Goal: Transaction & Acquisition: Download file/media

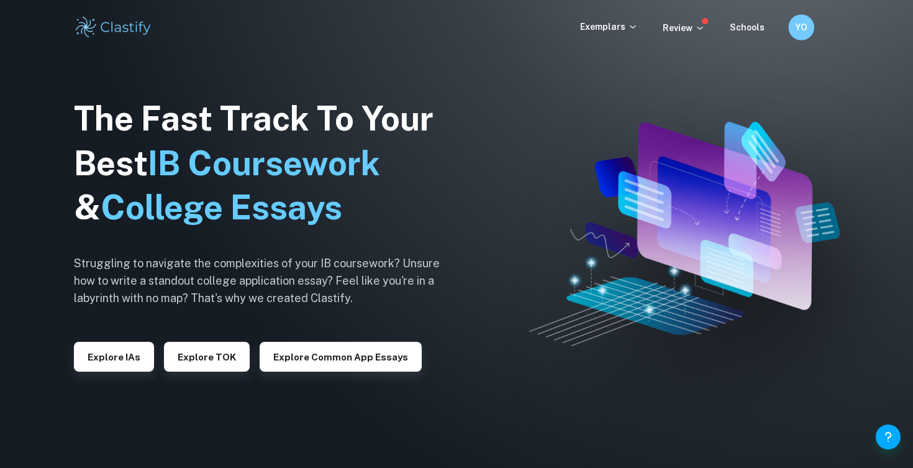
click at [805, 28] on h6 "YO" at bounding box center [801, 27] width 15 height 14
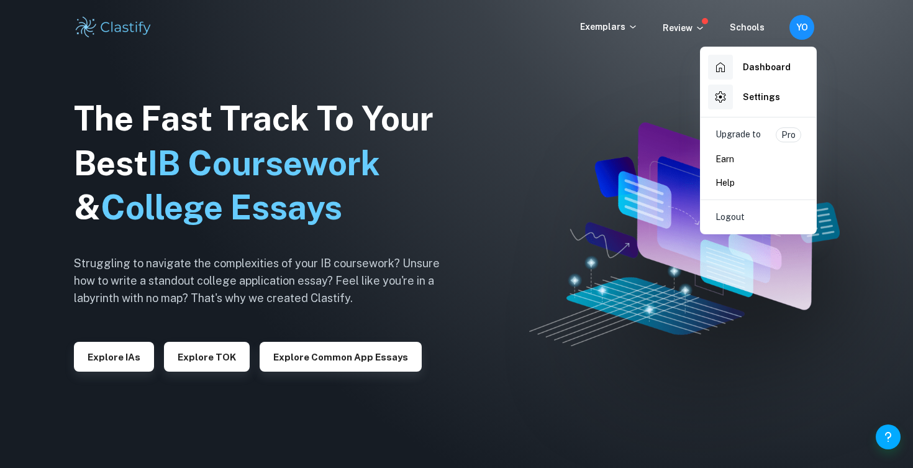
click at [662, 181] on div at bounding box center [456, 234] width 913 height 468
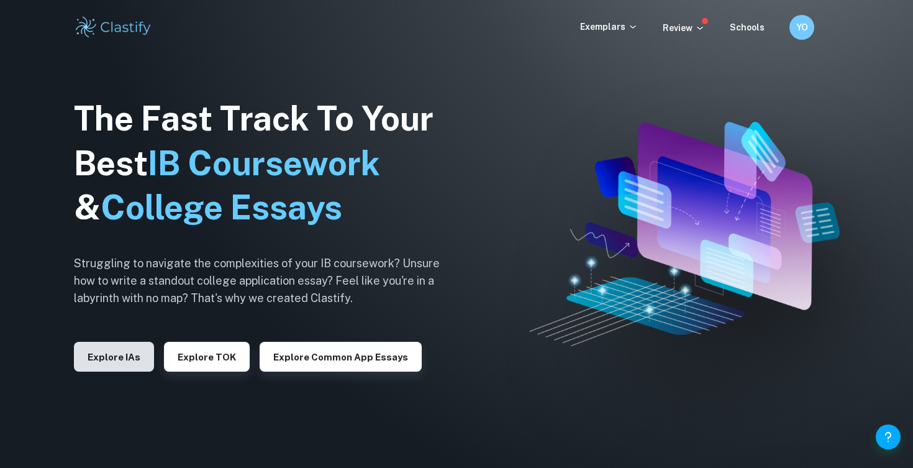
click at [124, 365] on button "Explore IAs" at bounding box center [114, 356] width 80 height 30
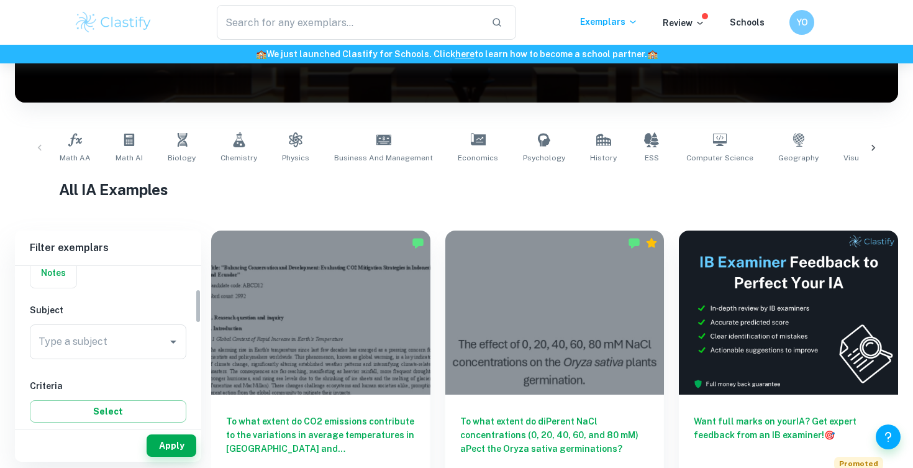
scroll to position [138, 0]
click at [92, 313] on input "Type a subject" at bounding box center [98, 309] width 127 height 24
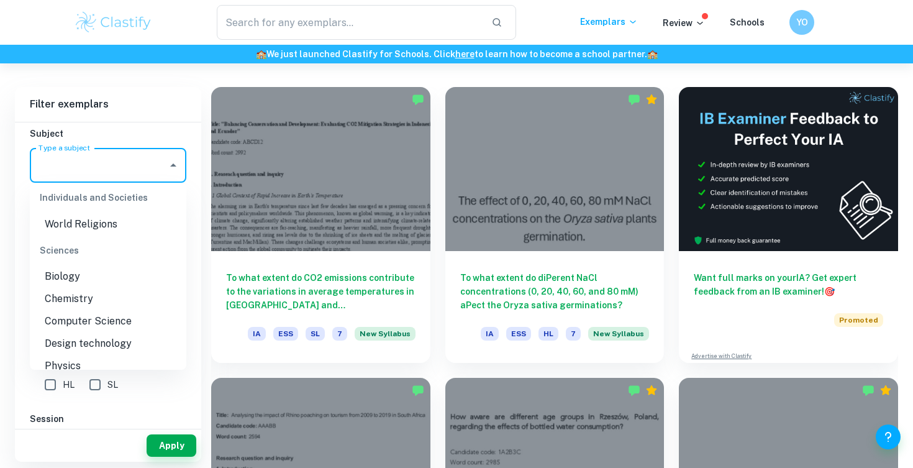
scroll to position [1475, 0]
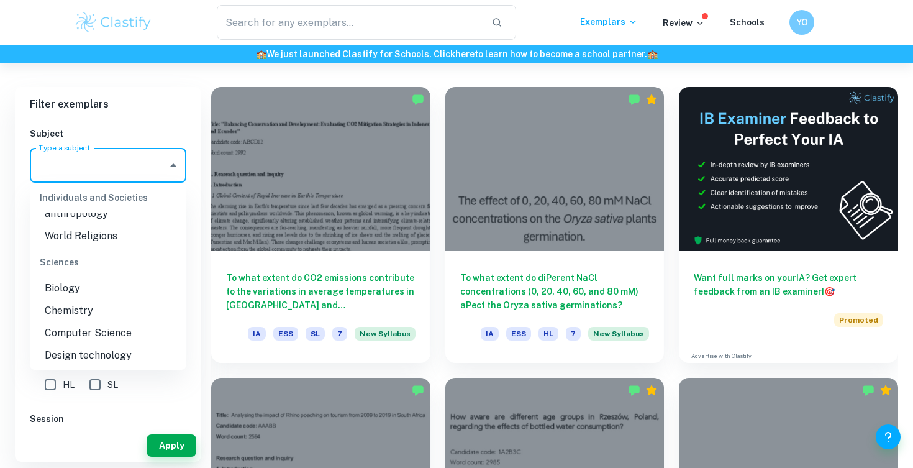
click at [94, 344] on li "Design technology" at bounding box center [108, 355] width 156 height 22
type input "Design technology"
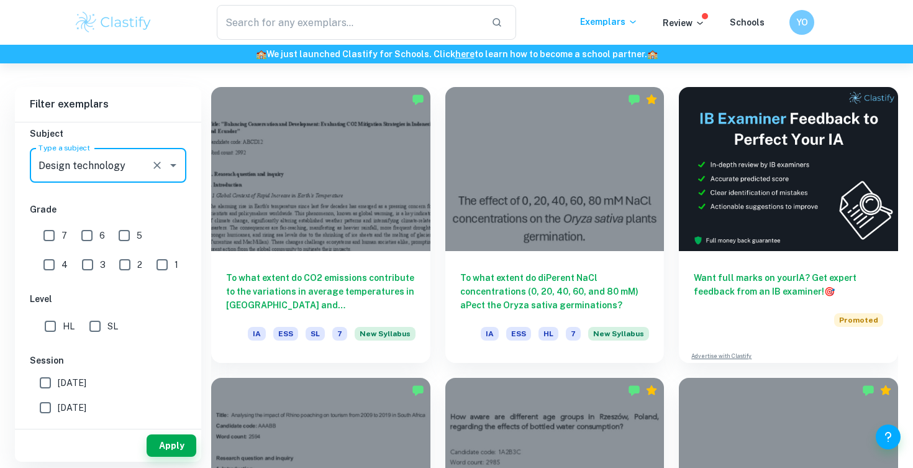
click at [52, 233] on input "7" at bounding box center [49, 235] width 25 height 25
checkbox input "true"
click at [88, 237] on input "6" at bounding box center [87, 235] width 25 height 25
checkbox input "true"
click at [53, 327] on input "HL" at bounding box center [50, 326] width 25 height 25
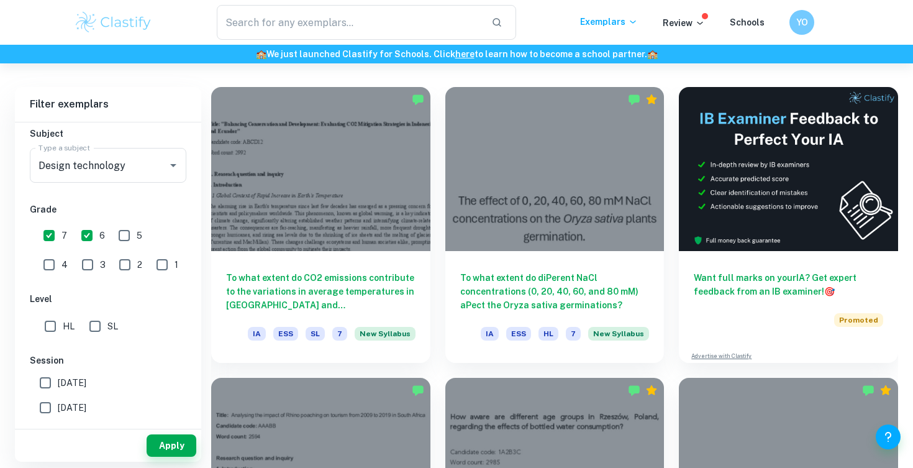
checkbox input "true"
click at [168, 446] on button "Apply" at bounding box center [172, 445] width 50 height 22
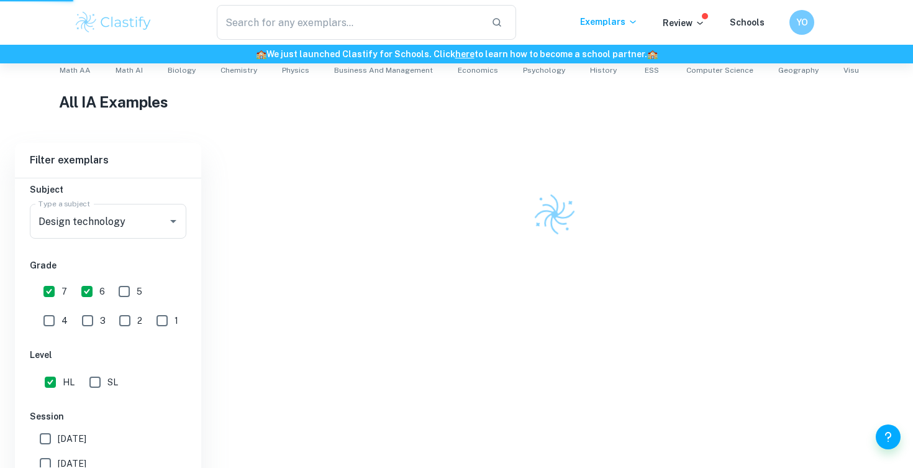
scroll to position [232, 0]
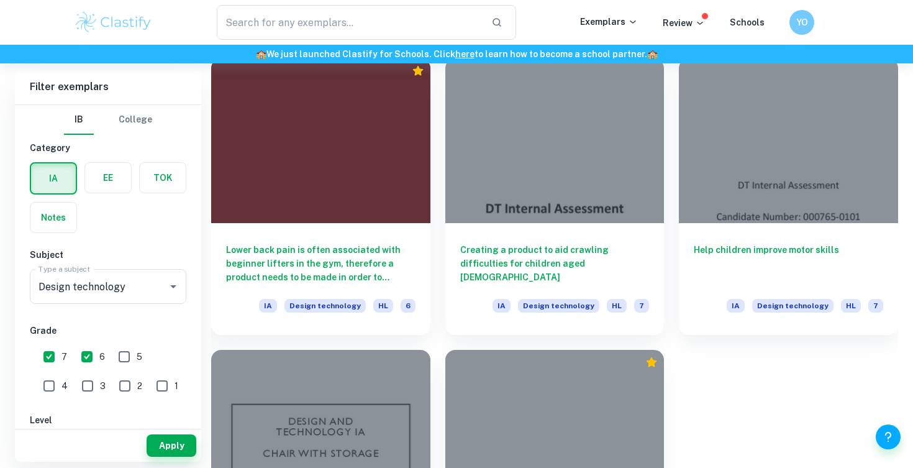
scroll to position [500, 0]
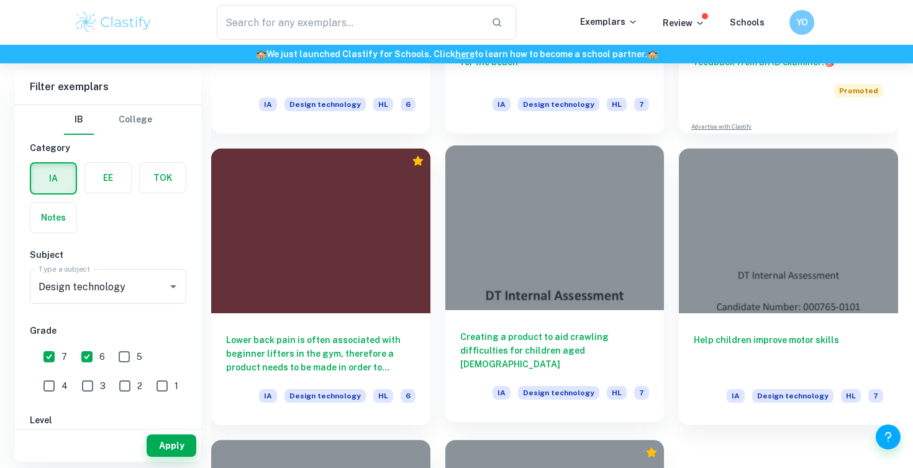
click at [544, 211] on div at bounding box center [554, 227] width 219 height 164
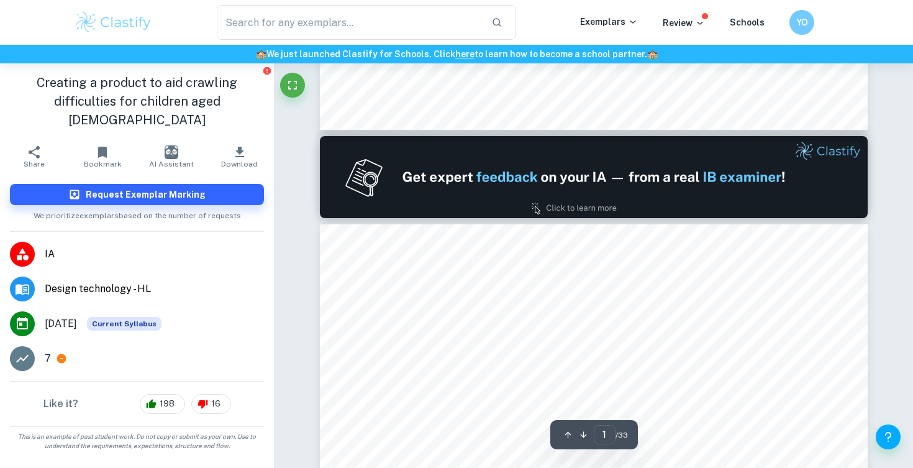
type input "2"
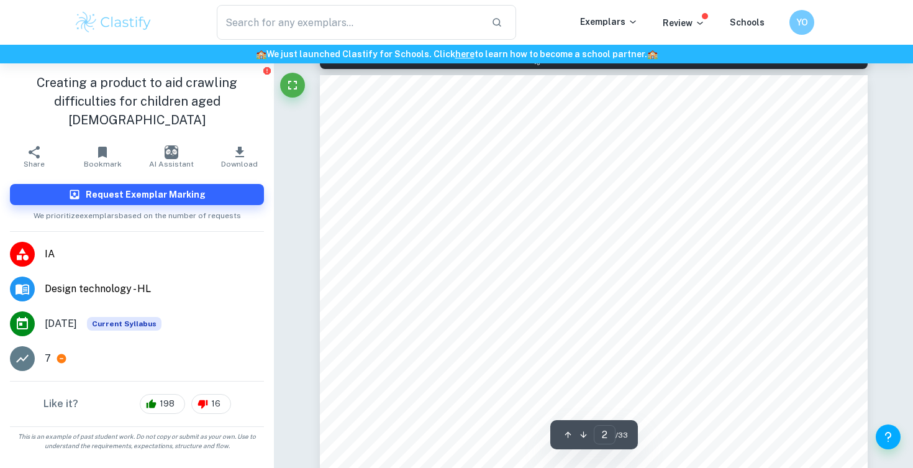
scroll to position [879, 0]
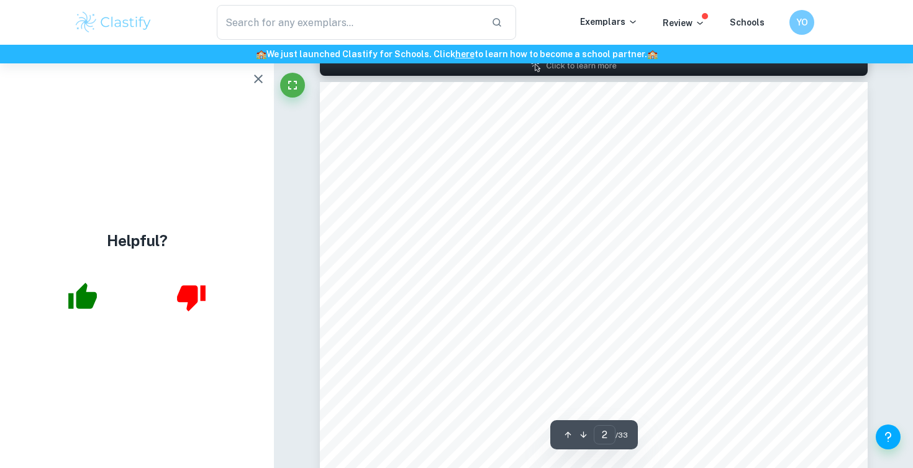
click at [261, 84] on icon "button" at bounding box center [258, 78] width 15 height 15
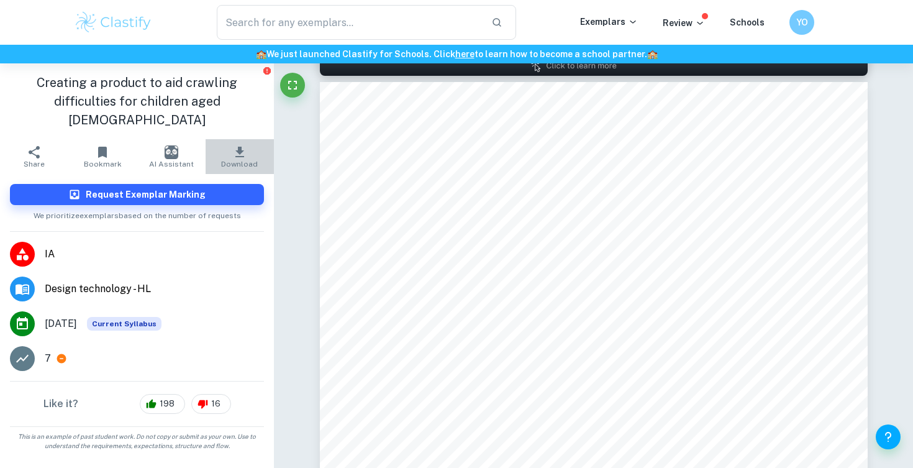
click at [236, 145] on icon "button" at bounding box center [239, 152] width 15 height 15
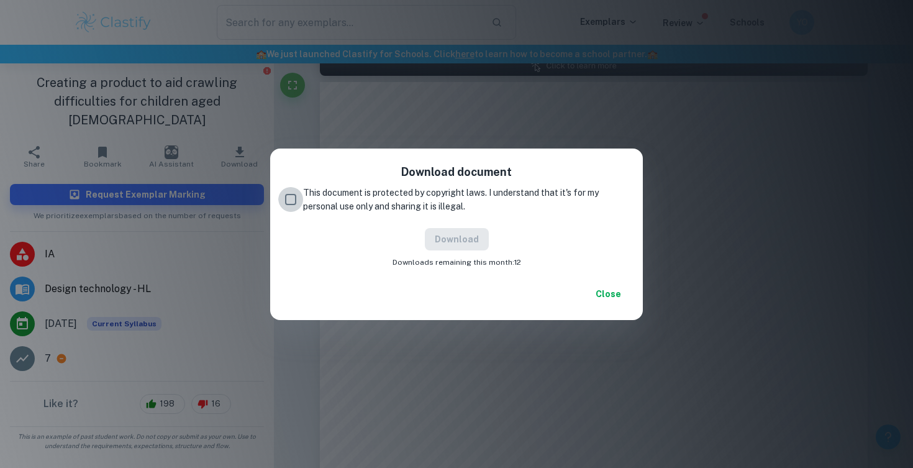
click at [294, 201] on input "This document is protected by copyright laws. I understand that it's for my per…" at bounding box center [290, 199] width 25 height 25
checkbox input "true"
click at [472, 243] on button "Download" at bounding box center [457, 239] width 64 height 22
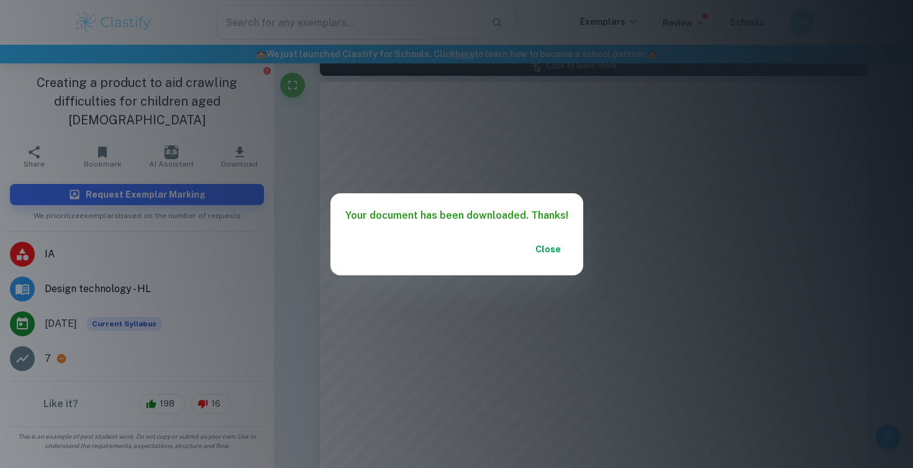
click at [784, 75] on div "Your document has been downloaded. Thanks! Close" at bounding box center [456, 234] width 913 height 468
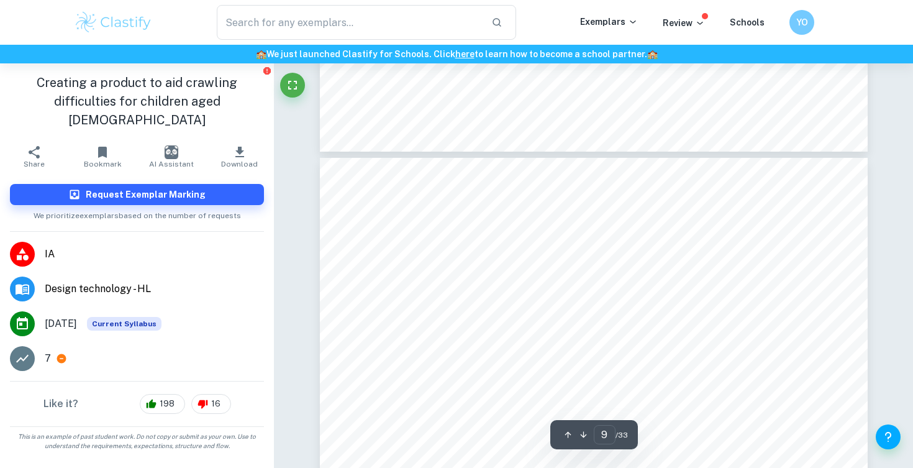
scroll to position [6482, 0]
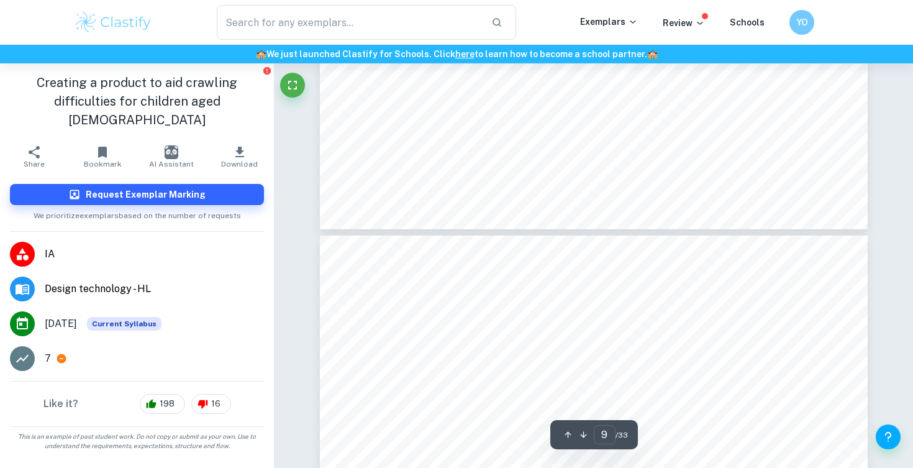
type input "10"
click at [479, 133] on div "CONCEPT 1 CONCEPT 2 CONCEPT 4 Suitable for children with [MEDICAL_DATA] “They t…" at bounding box center [594, 412] width 548 height 791
